Goal: Information Seeking & Learning: Compare options

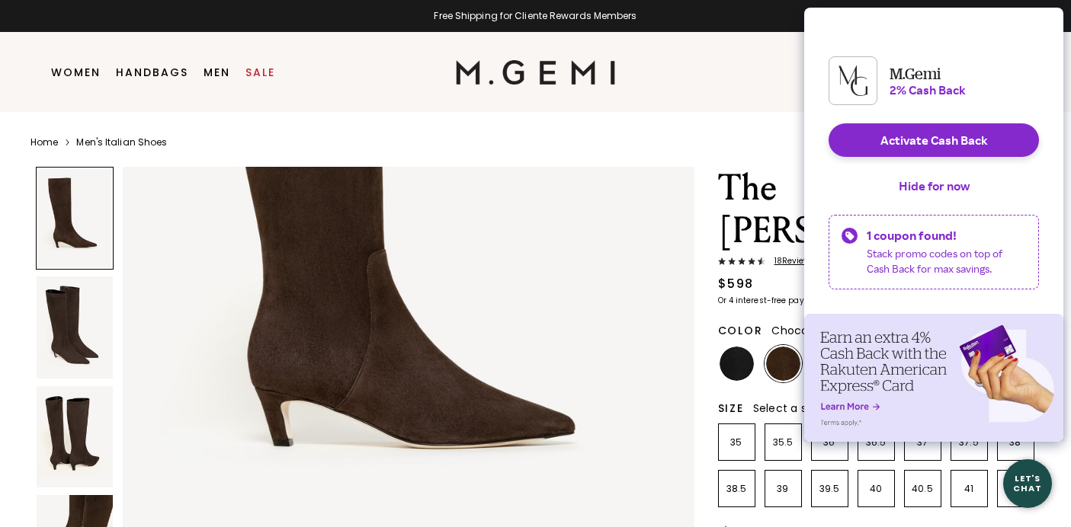
scroll to position [334, 0]
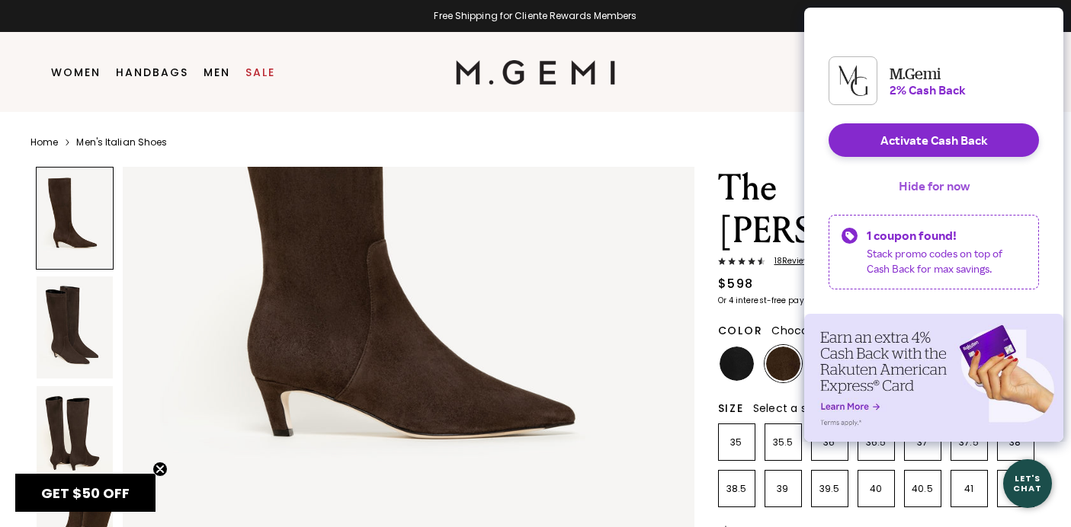
click at [928, 194] on button "Hide for now" at bounding box center [933, 186] width 95 height 34
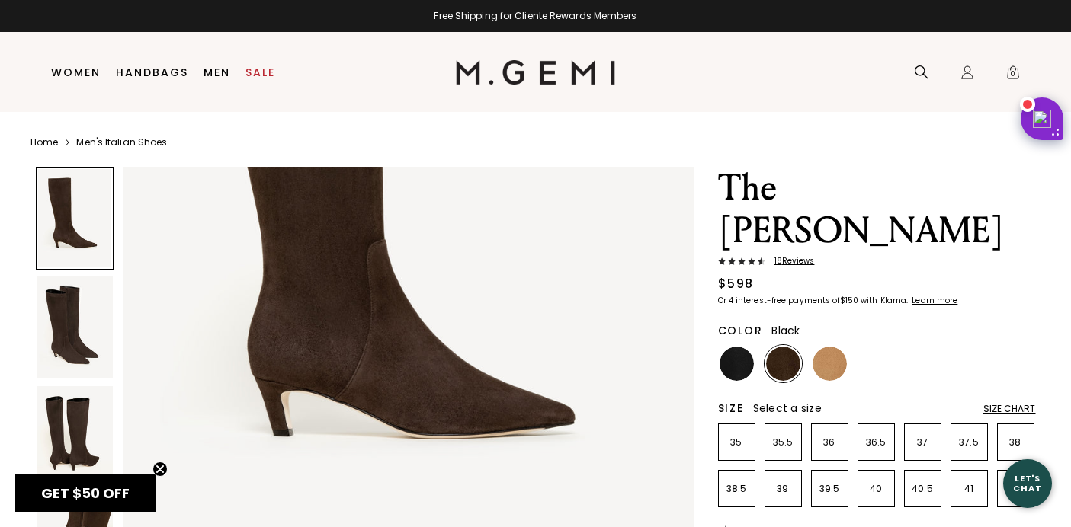
click at [745, 347] on img at bounding box center [736, 364] width 34 height 34
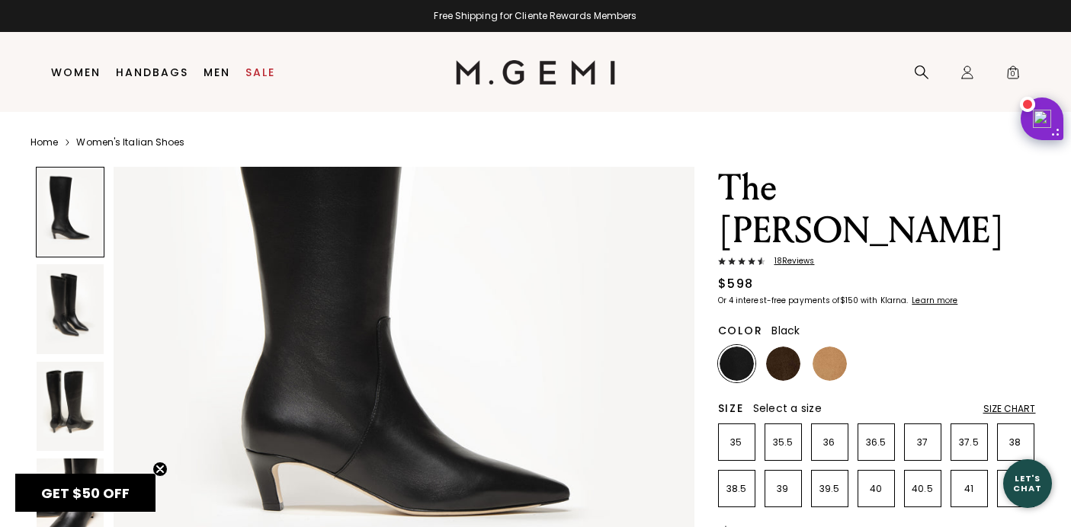
scroll to position [281, 0]
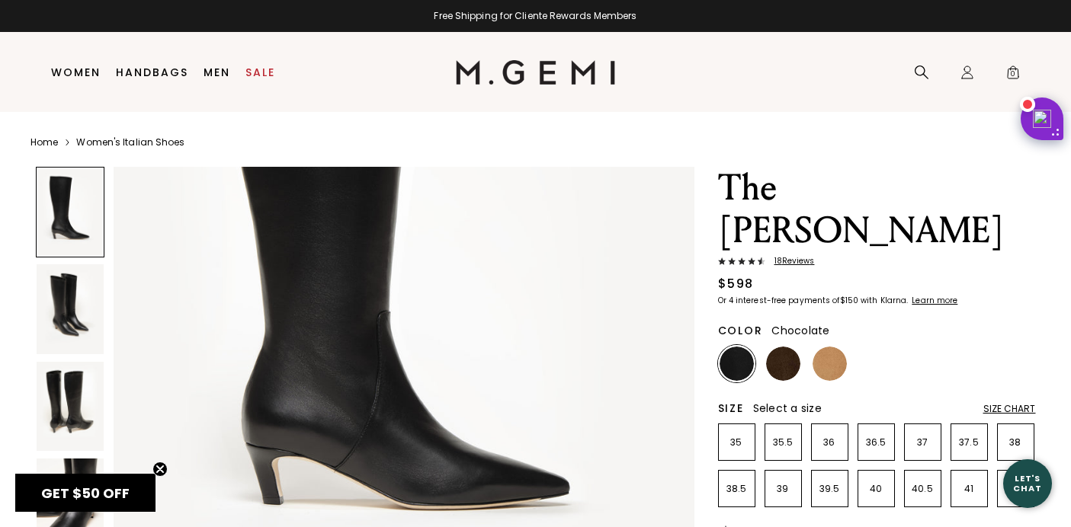
click at [781, 347] on img at bounding box center [783, 364] width 34 height 34
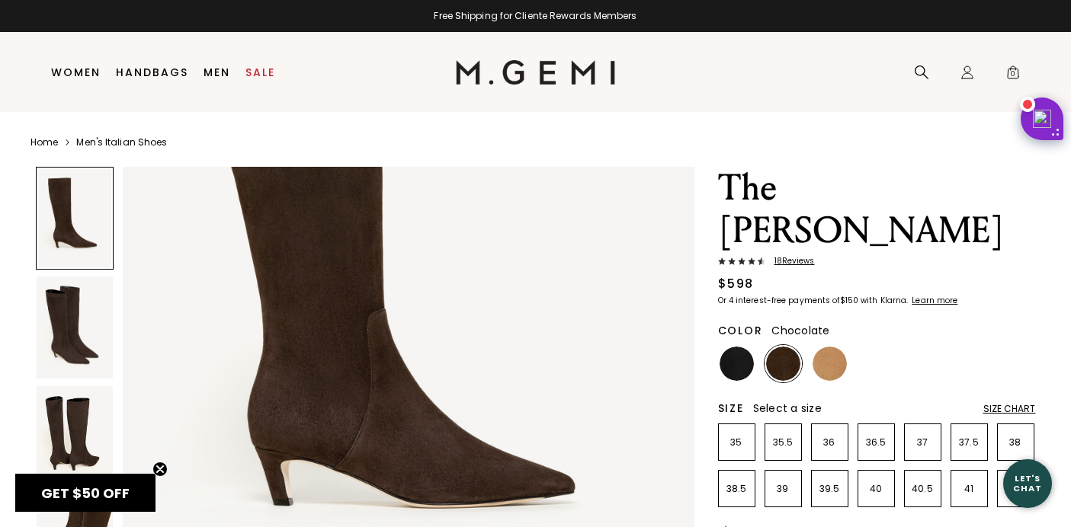
scroll to position [278, 0]
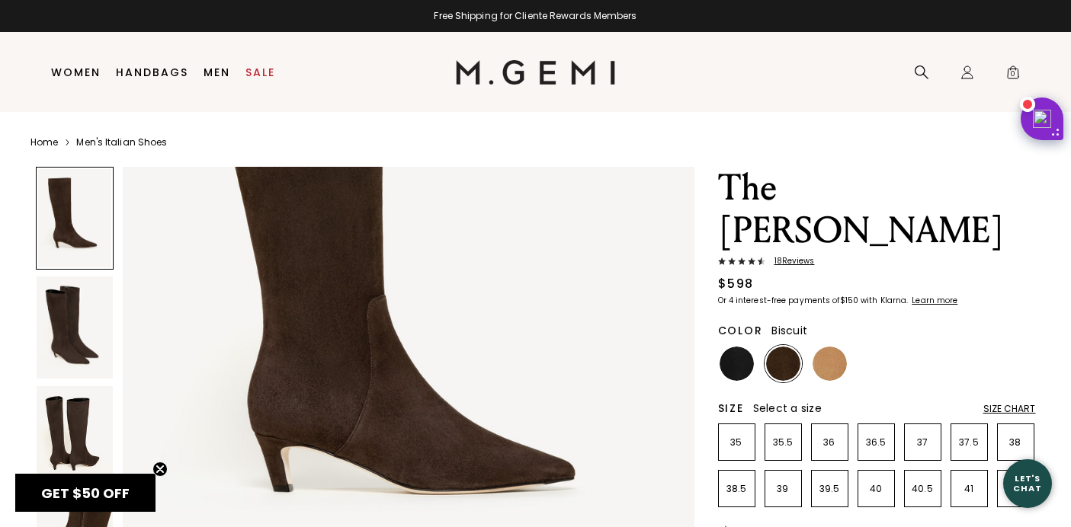
click at [838, 347] on img at bounding box center [829, 364] width 34 height 34
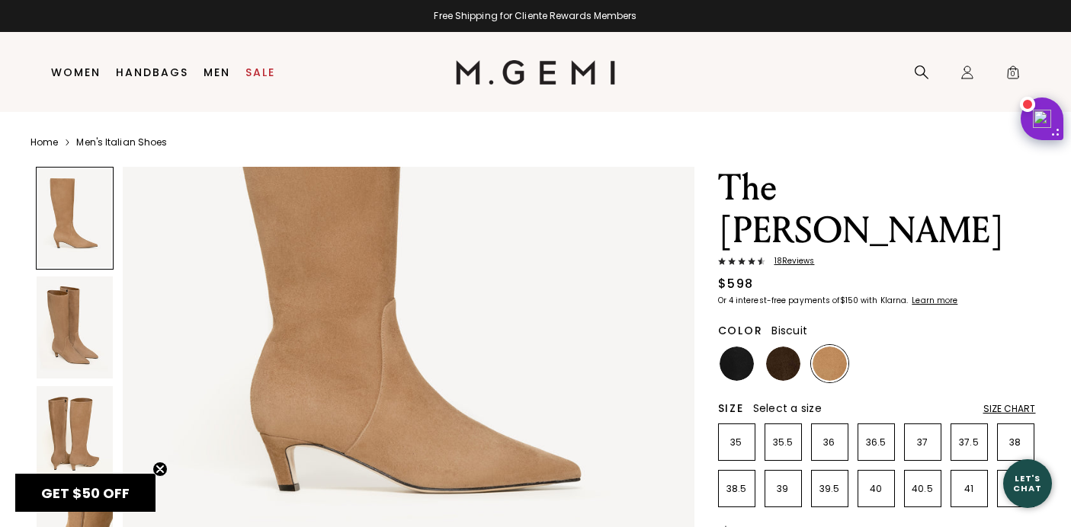
scroll to position [274, 0]
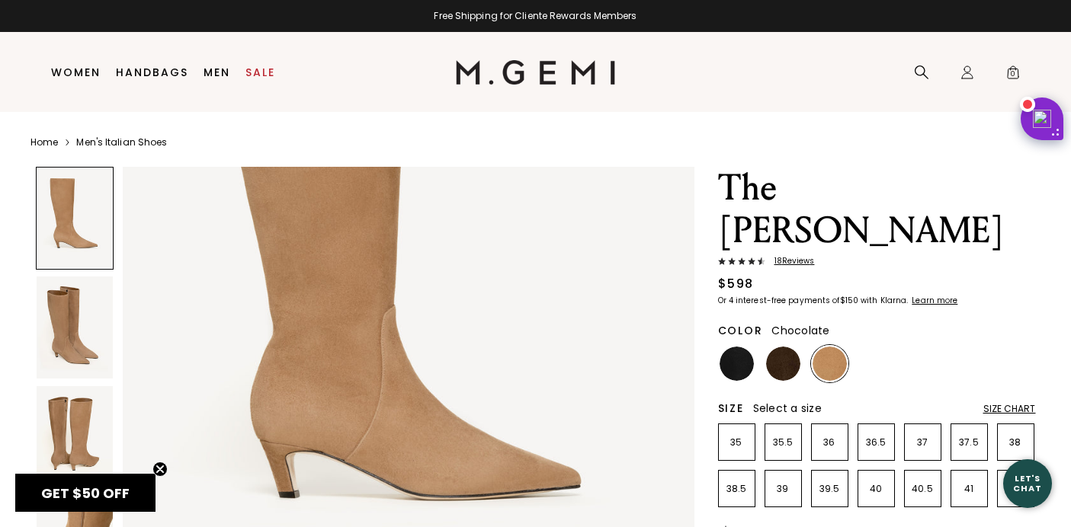
click at [786, 347] on img at bounding box center [783, 364] width 34 height 34
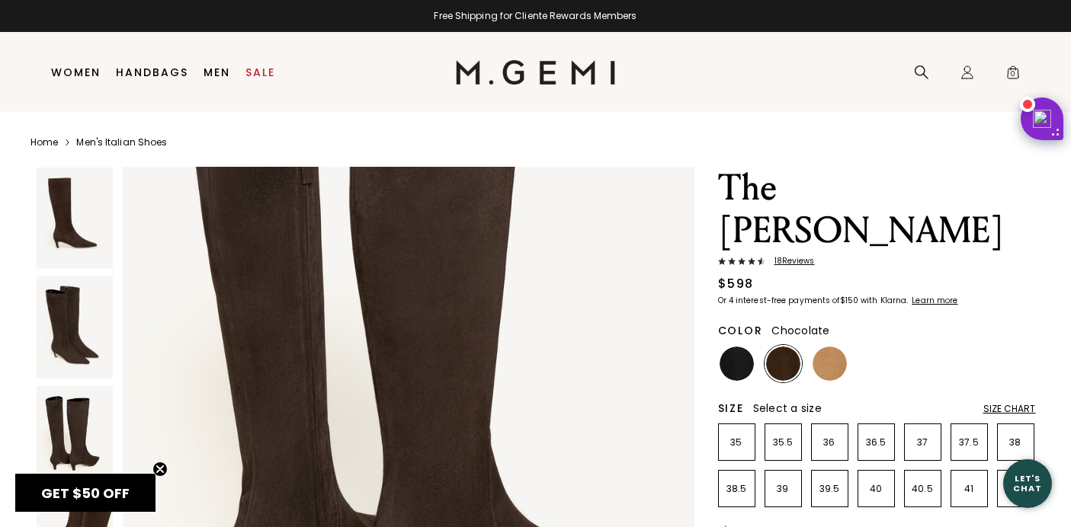
scroll to position [1287, 0]
